Goal: Find specific page/section: Find specific page/section

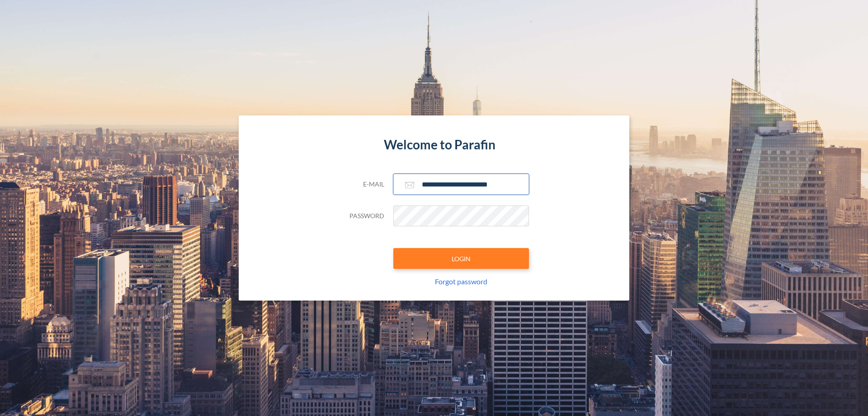
type input "**********"
click at [461, 258] on button "LOGIN" at bounding box center [461, 258] width 136 height 21
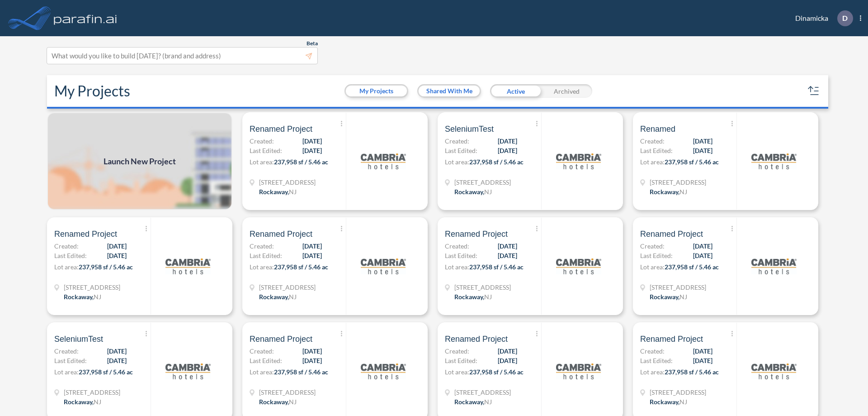
scroll to position [2, 0]
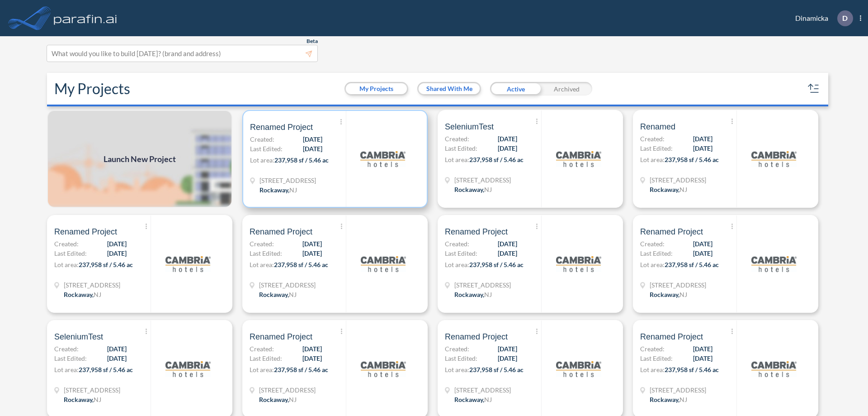
click at [333, 159] on p "Lot area: 237,958 sf / 5.46 ac" at bounding box center [298, 161] width 96 height 13
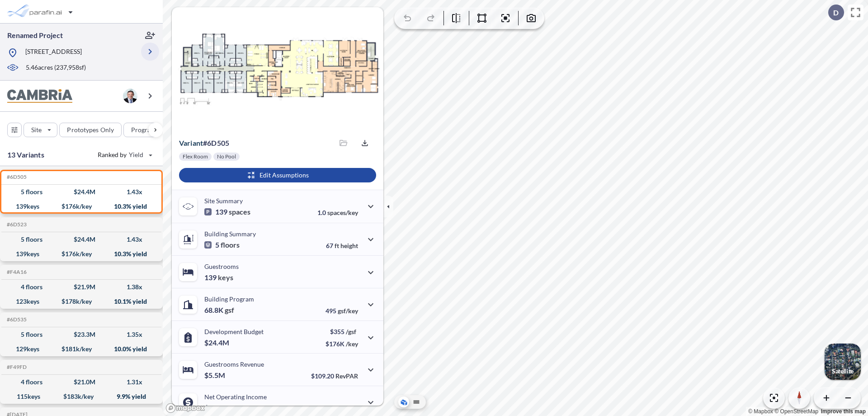
click at [150, 52] on icon "button" at bounding box center [150, 51] width 11 height 11
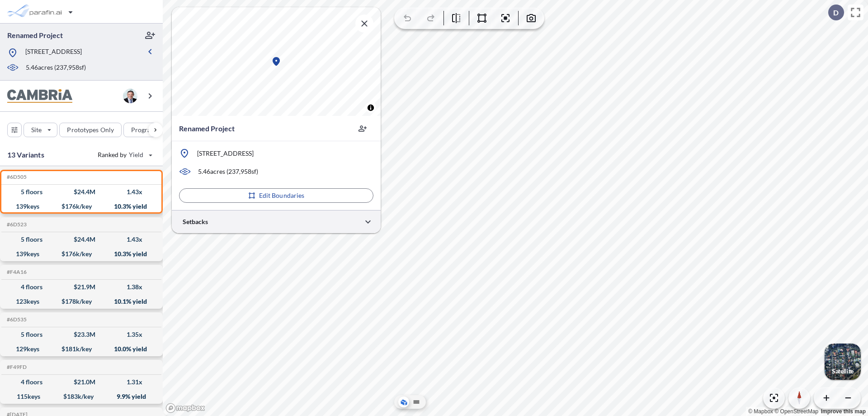
click at [276, 221] on div at bounding box center [276, 221] width 209 height 23
